Goal: Information Seeking & Learning: Check status

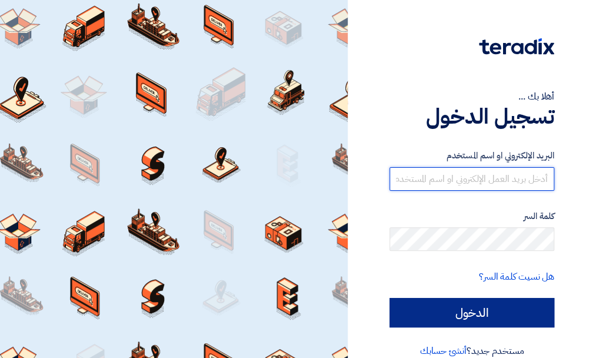
type input "[PERSON_NAME][EMAIL_ADDRESS][DOMAIN_NAME]"
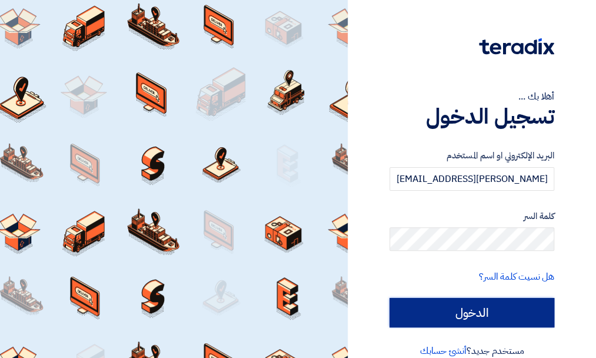
click at [478, 311] on input "الدخول" at bounding box center [472, 312] width 165 height 29
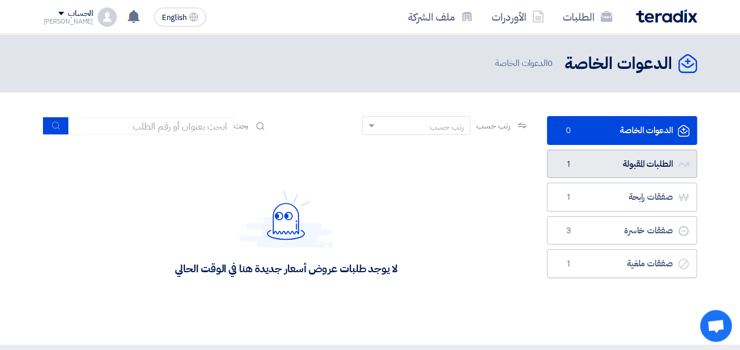
click at [595, 161] on link "الطلبات المقبولة الطلبات المقبولة 1" at bounding box center [622, 164] width 150 height 29
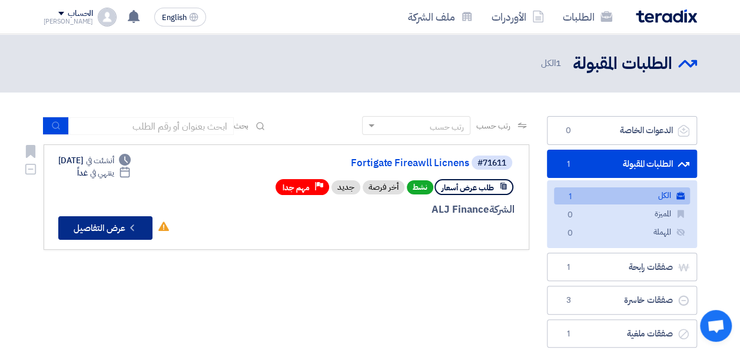
click at [118, 230] on button "Check details عرض التفاصيل" at bounding box center [105, 228] width 94 height 24
